Goal: Task Accomplishment & Management: Complete application form

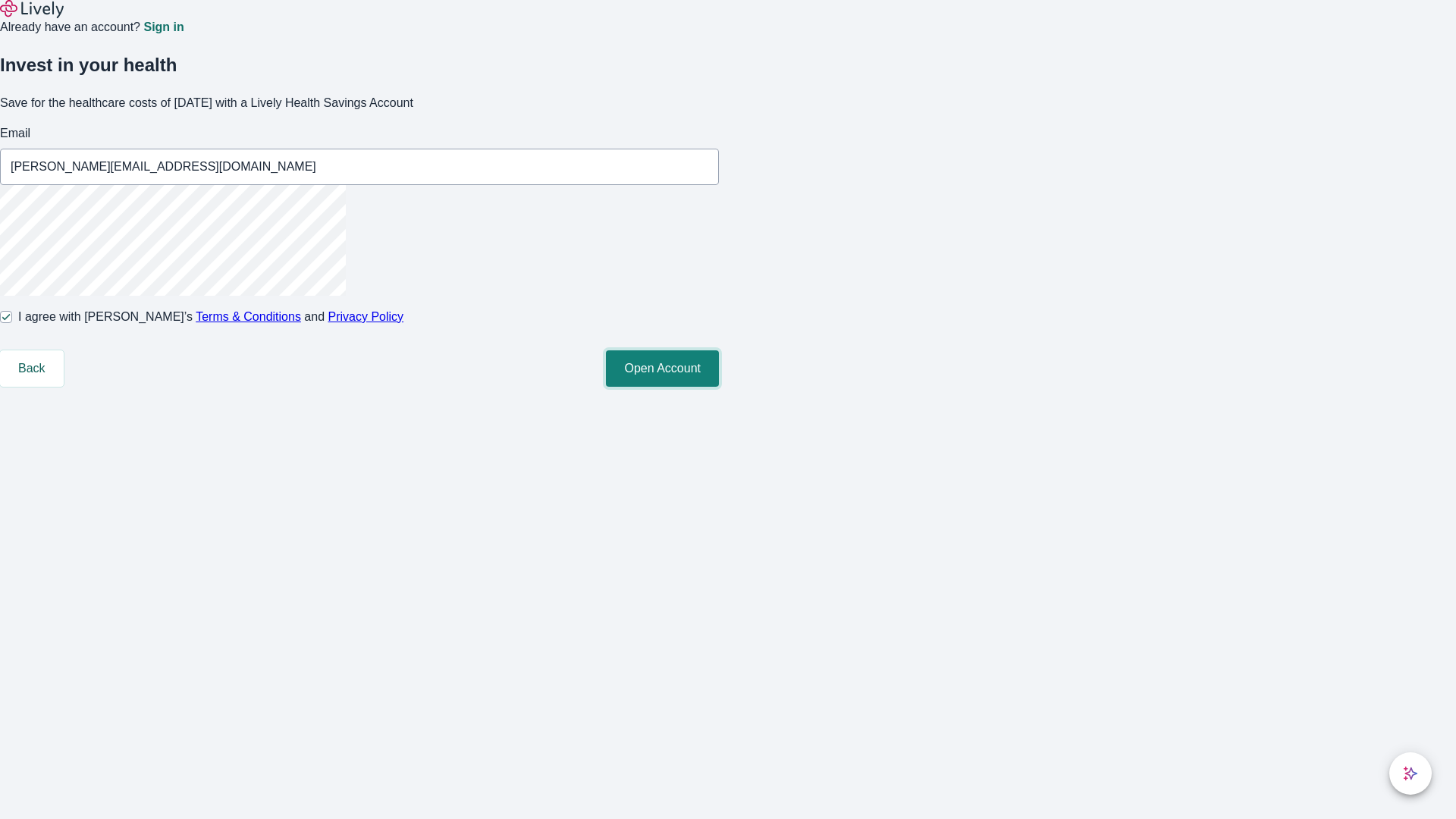
click at [719, 387] on button "Open Account" at bounding box center [661, 368] width 113 height 36
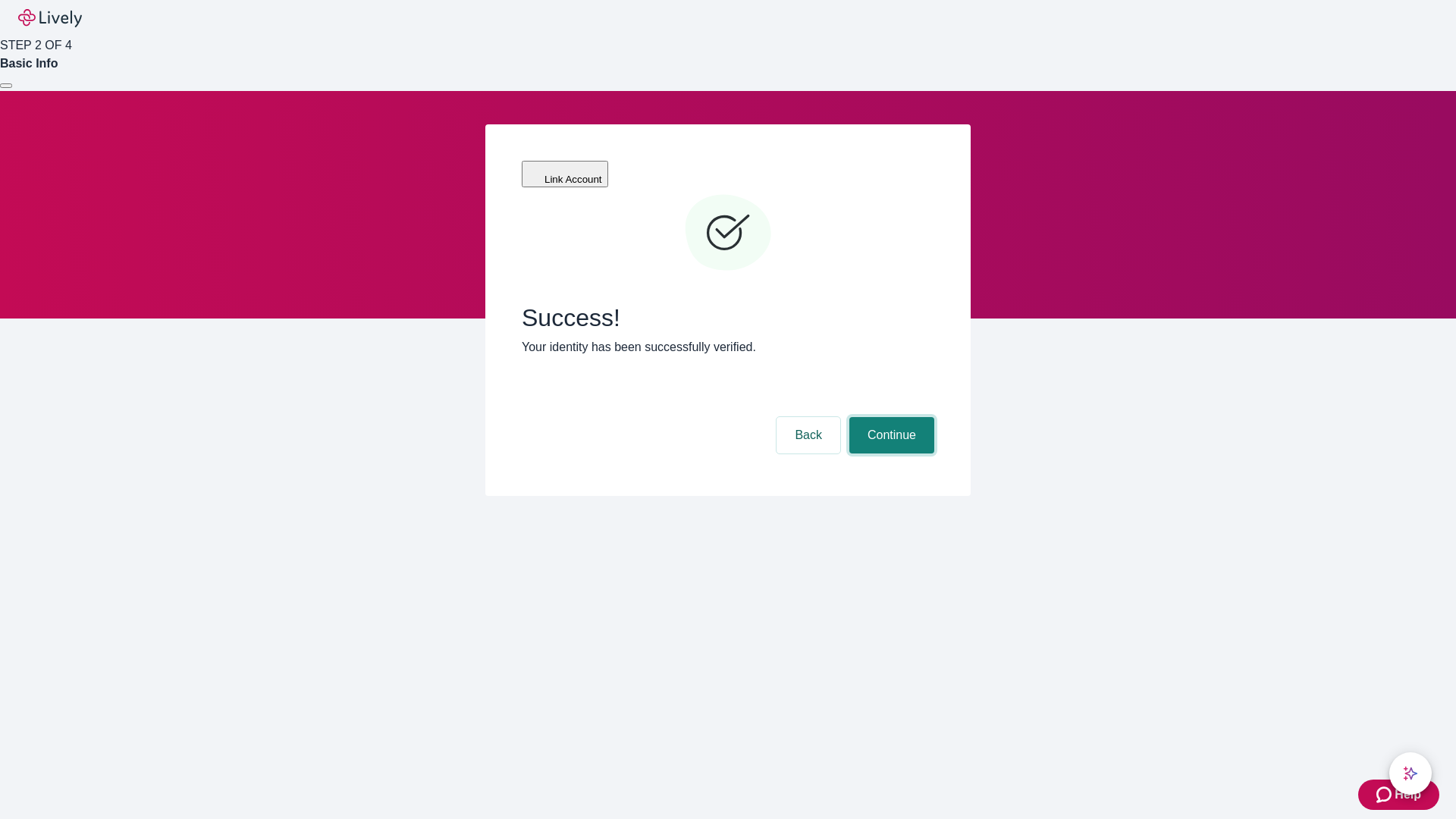
click at [889, 417] on button "Continue" at bounding box center [892, 435] width 85 height 36
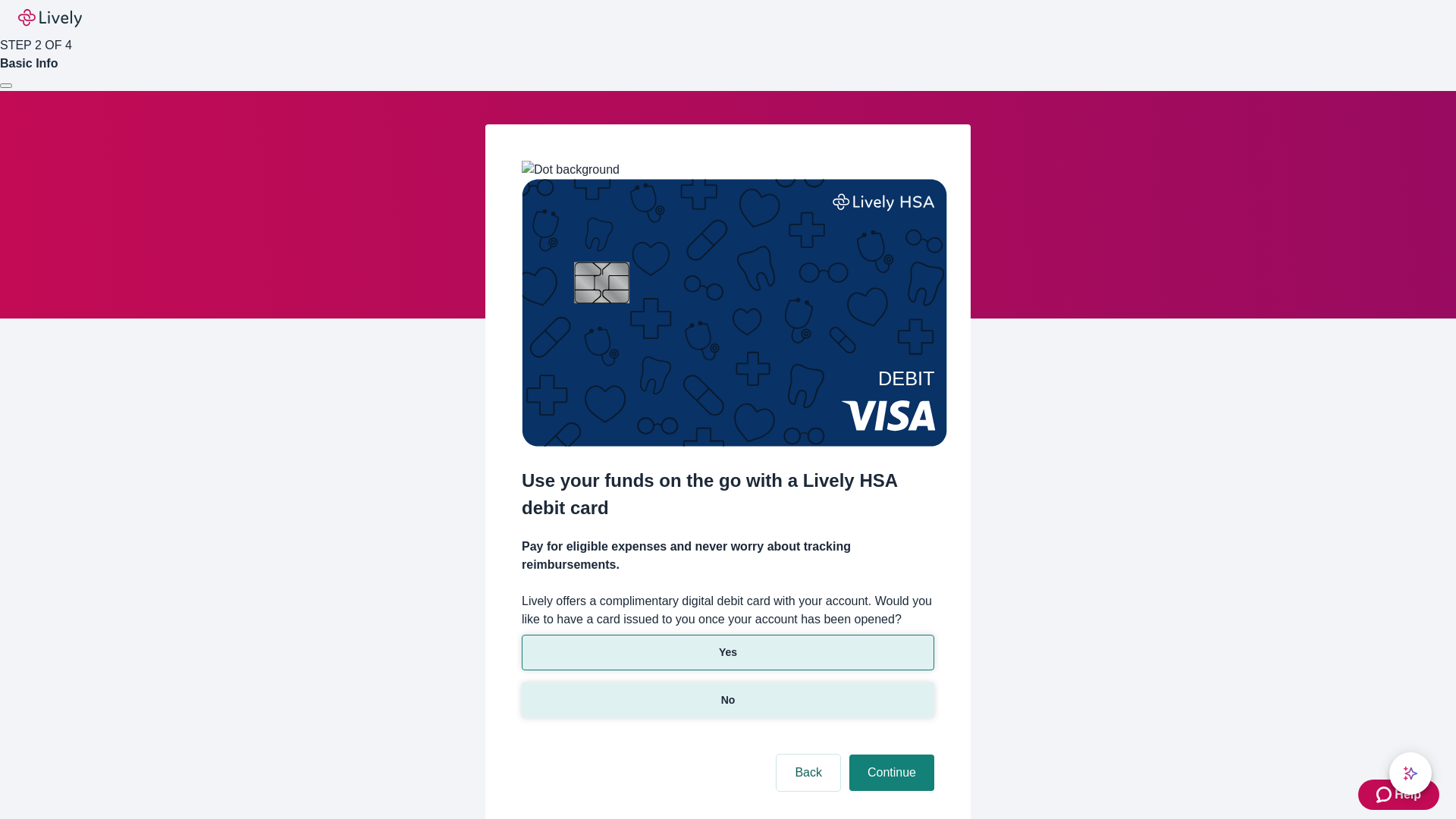
click at [728, 692] on p "No" at bounding box center [728, 700] width 14 height 16
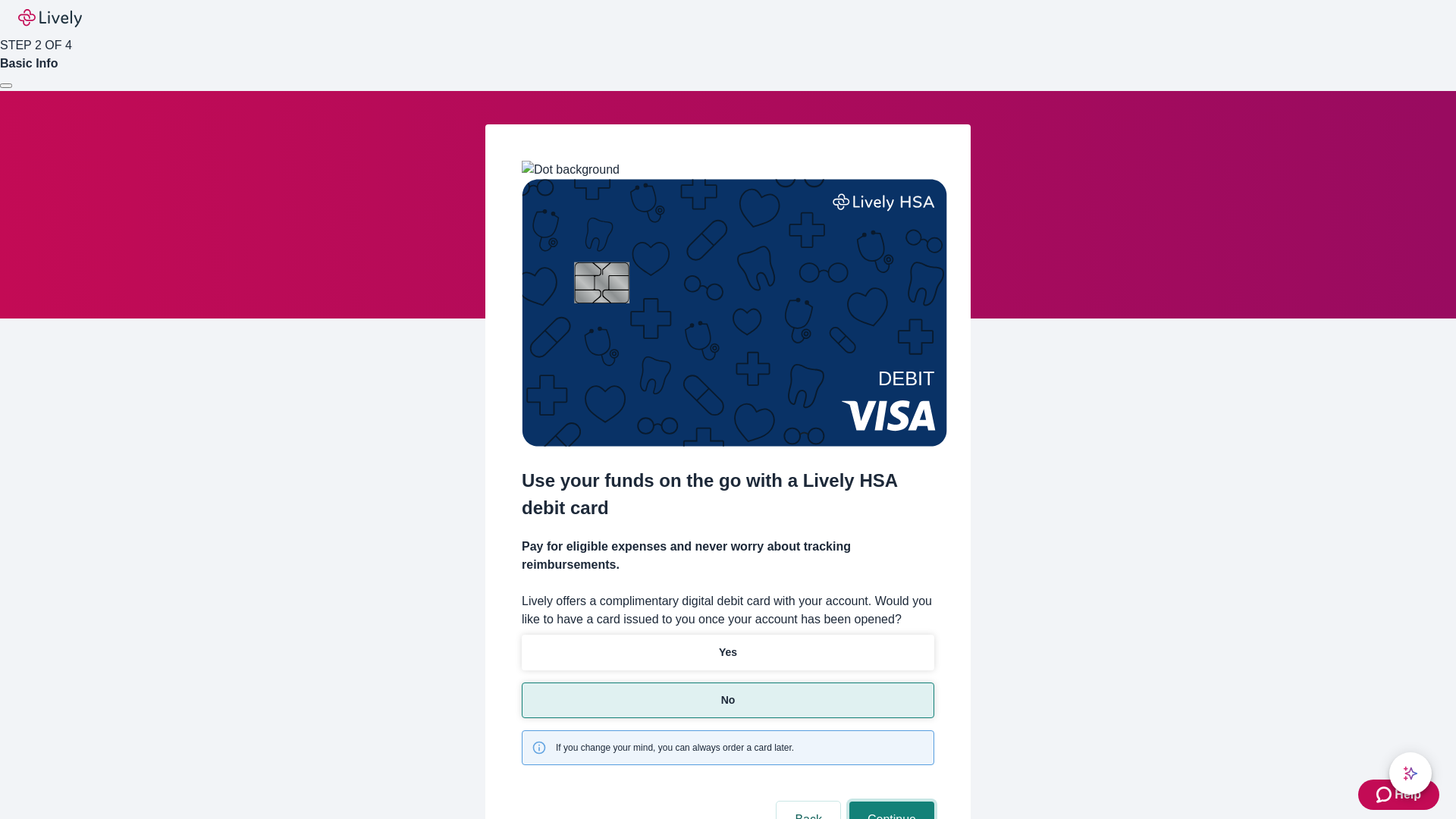
click at [889, 801] on button "Continue" at bounding box center [892, 819] width 85 height 36
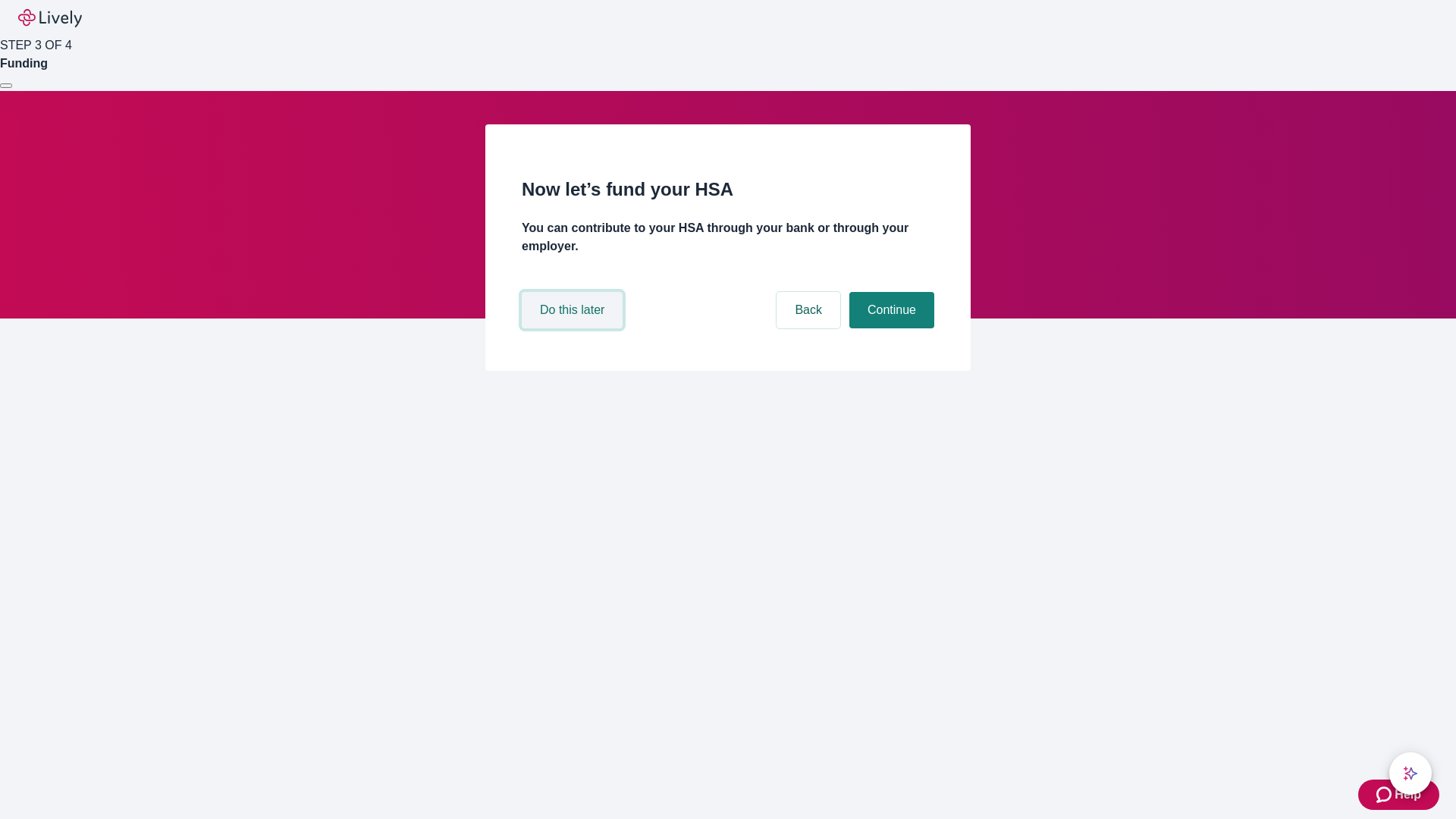
click at [574, 328] on button "Do this later" at bounding box center [571, 310] width 101 height 36
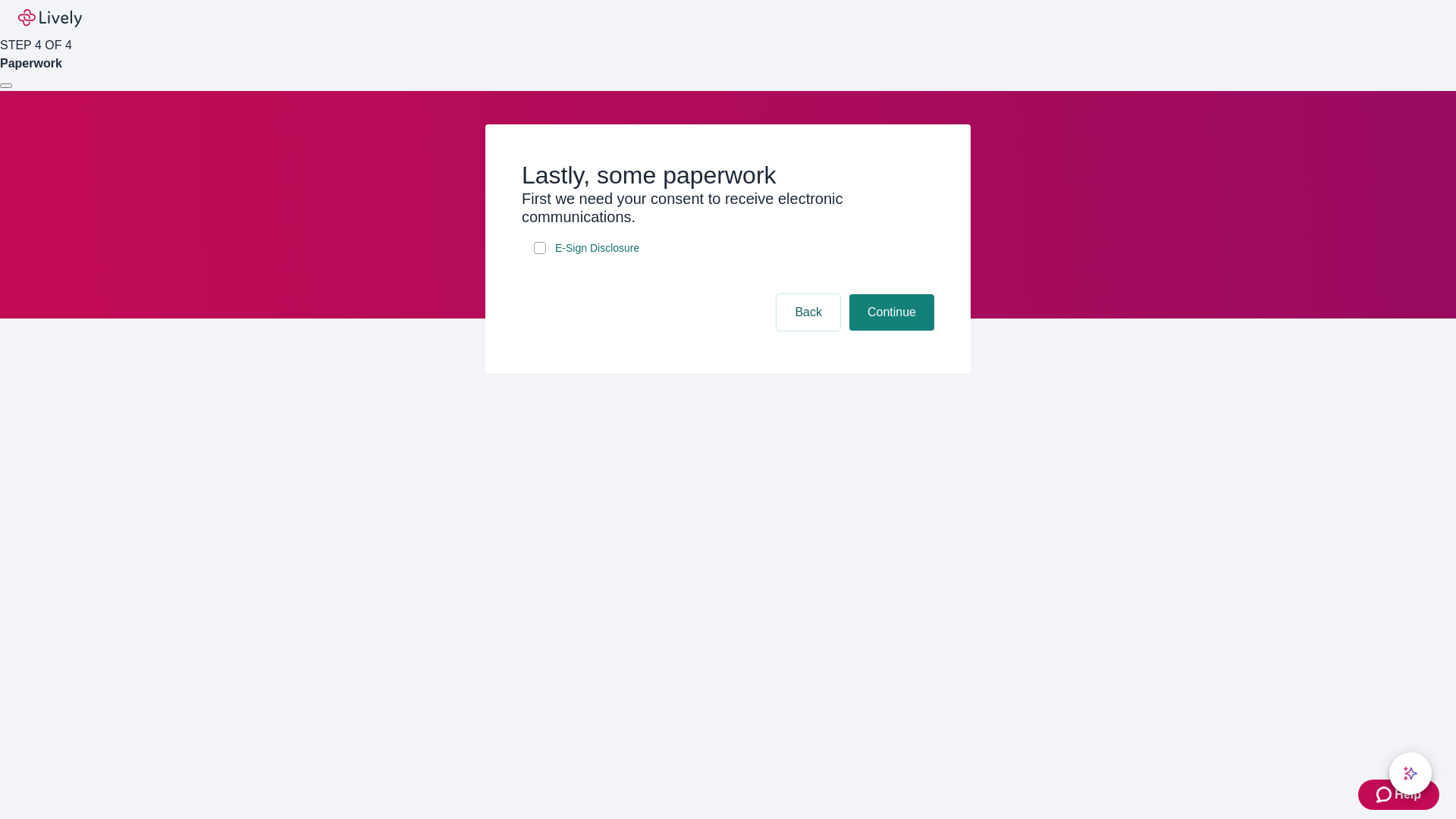
click at [540, 254] on input "E-Sign Disclosure" at bounding box center [539, 248] width 12 height 12
checkbox input "true"
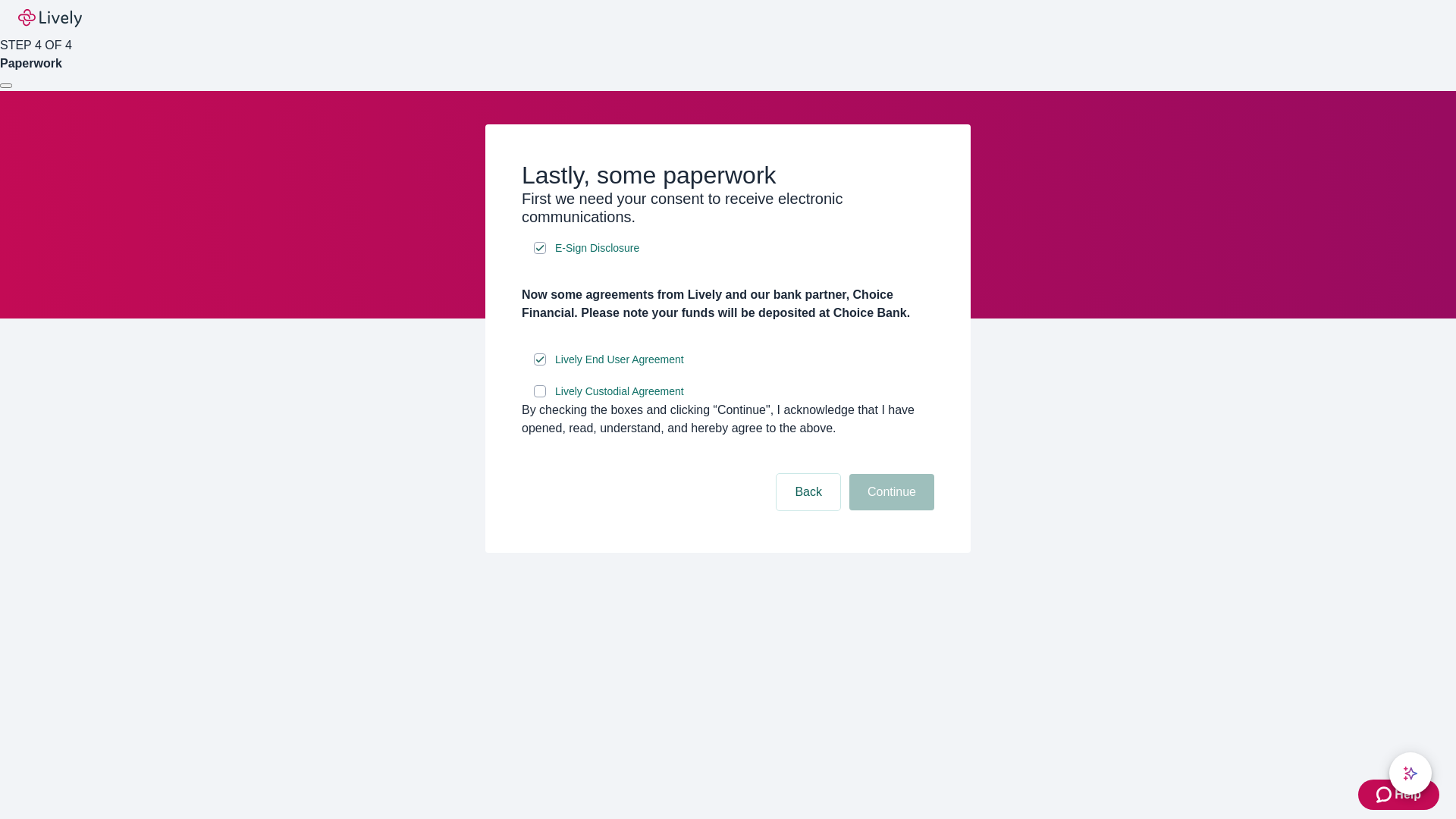
click at [540, 397] on input "Lively Custodial Agreement" at bounding box center [539, 391] width 12 height 12
checkbox input "true"
click at [889, 510] on button "Continue" at bounding box center [892, 492] width 85 height 36
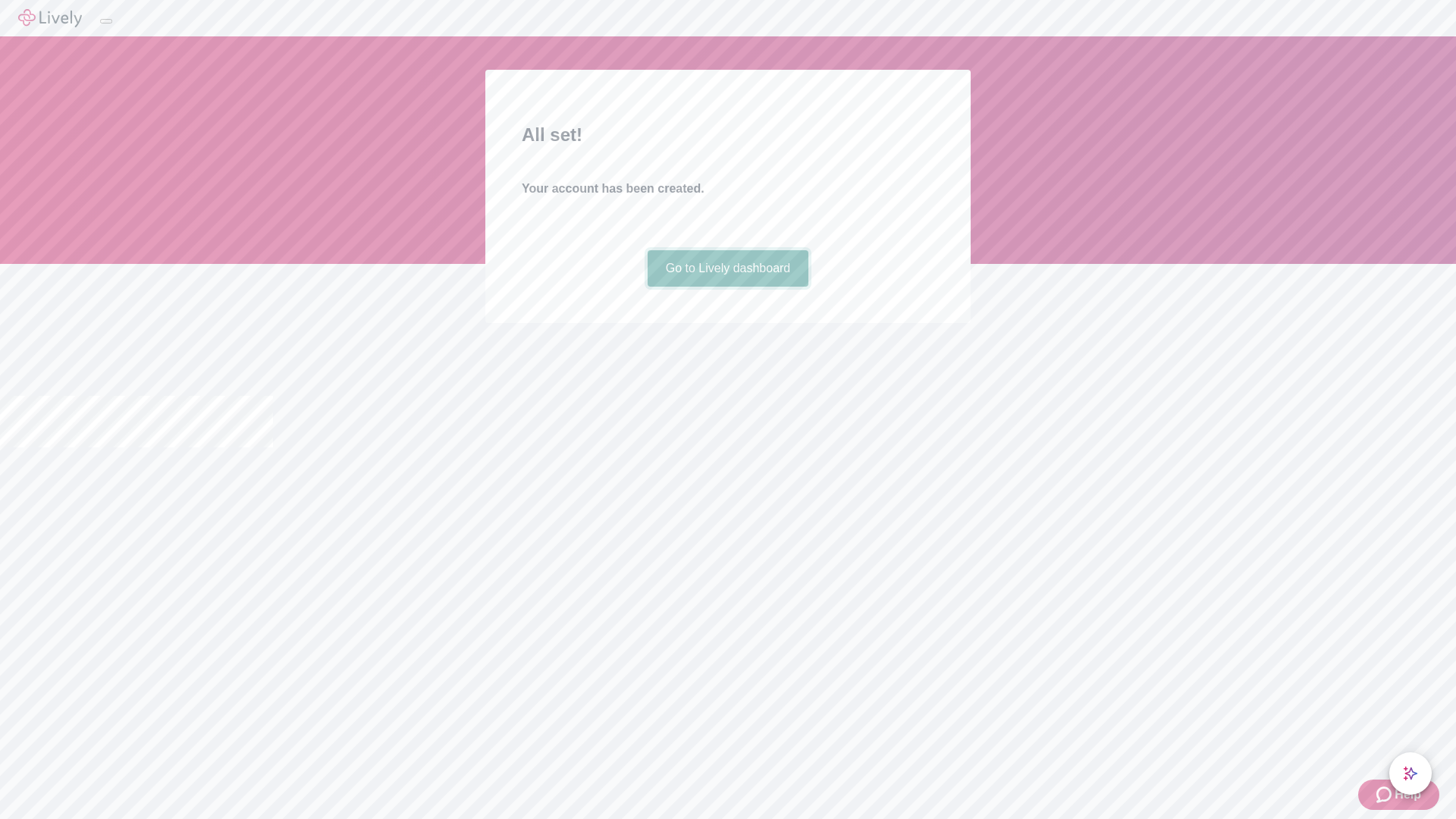
click at [728, 287] on link "Go to Lively dashboard" at bounding box center [728, 269] width 162 height 36
